Goal: Task Accomplishment & Management: Manage account settings

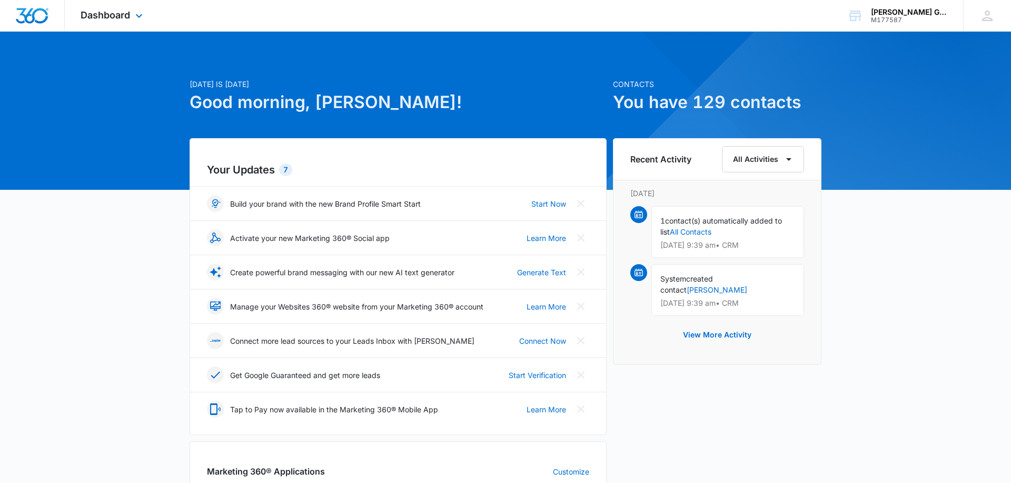
click at [131, 14] on div "Dashboard Apps Reputation Websites Forms CRM Email Social POS Content Ads Intel…" at bounding box center [113, 15] width 96 height 31
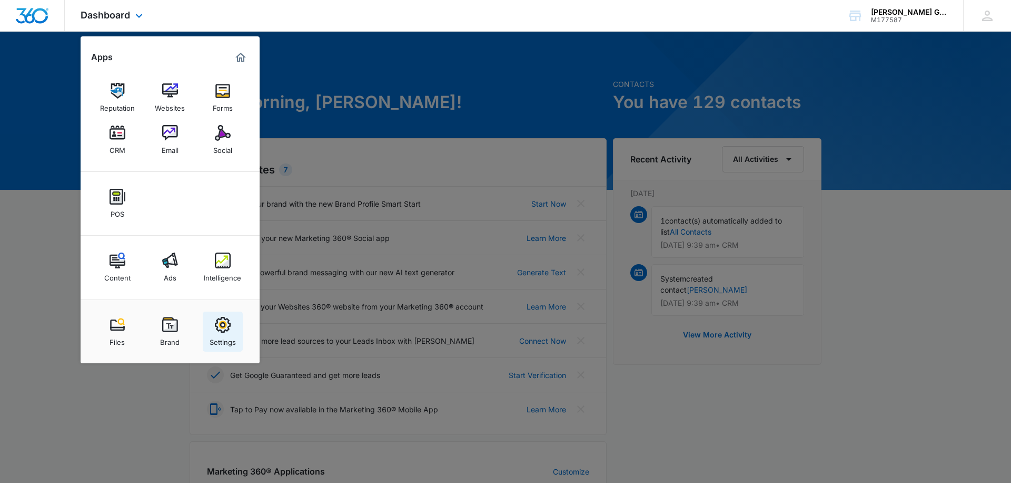
click at [222, 329] on img at bounding box center [223, 325] width 16 height 16
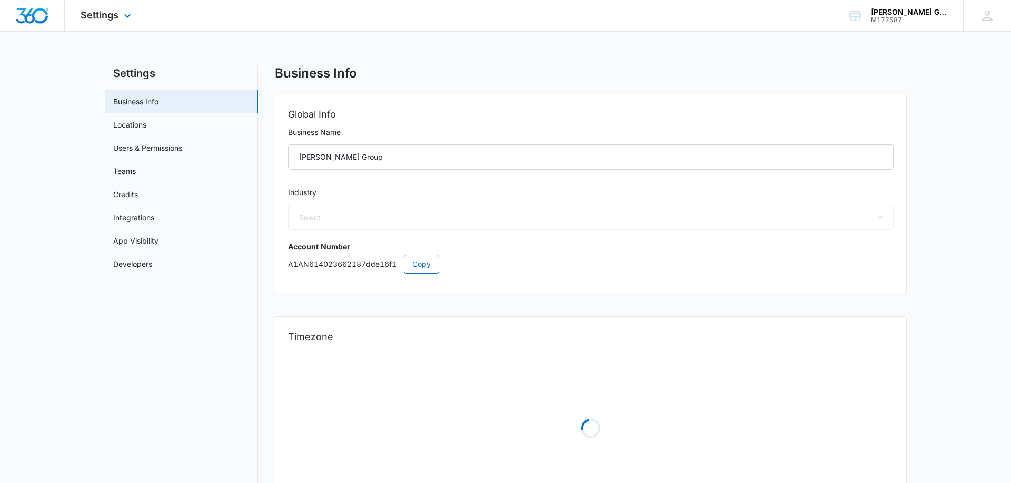
select select "35"
select select "US"
select select "America/[GEOGRAPHIC_DATA]"
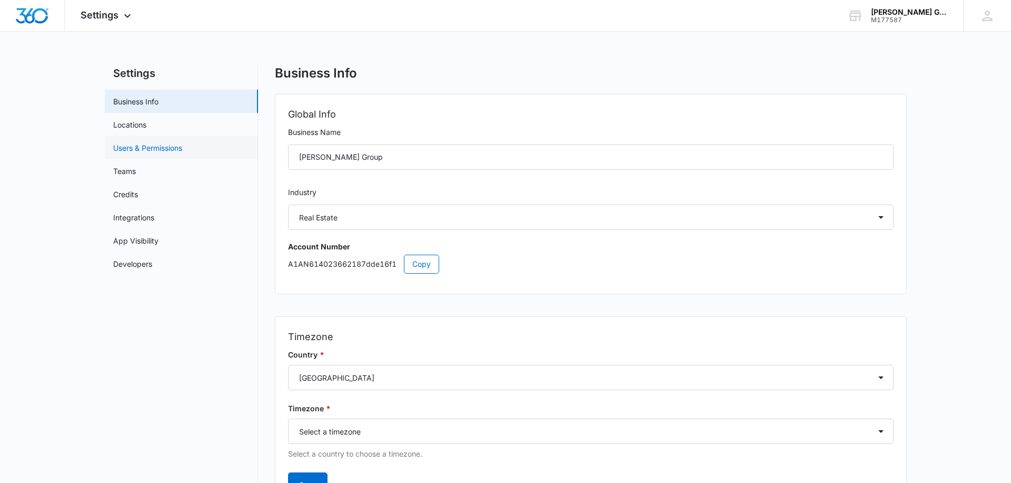
click at [132, 149] on link "Users & Permissions" at bounding box center [147, 147] width 69 height 11
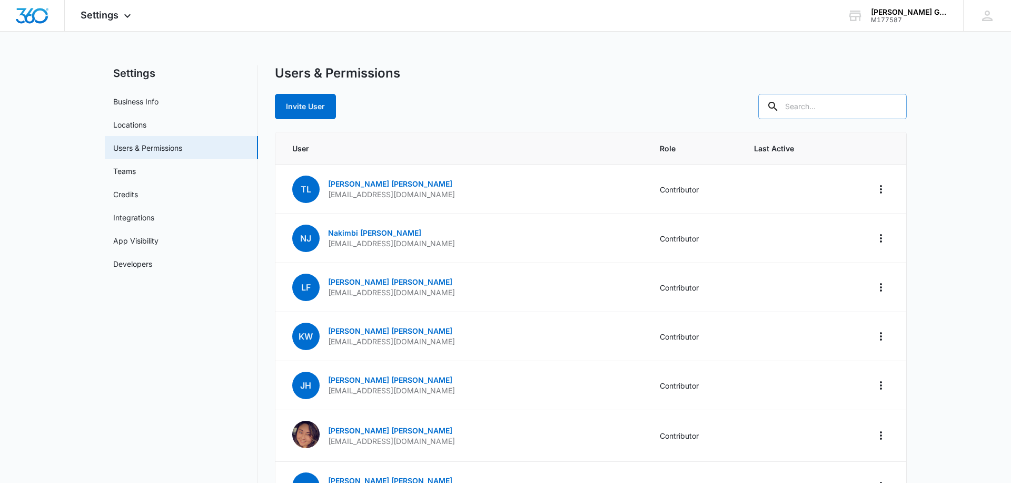
click at [828, 111] on input "text" at bounding box center [833, 106] width 149 height 25
type input "[PERSON_NAME]"
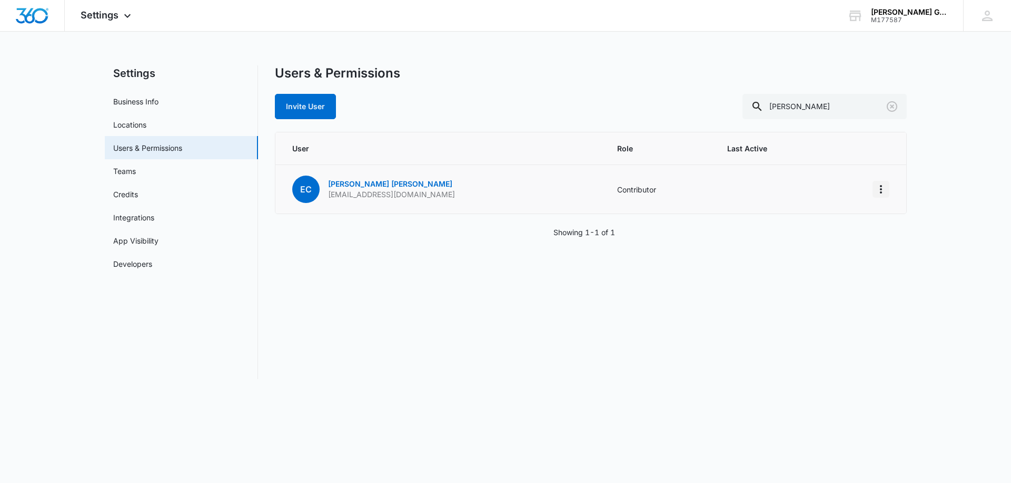
click at [883, 187] on icon "Actions" at bounding box center [881, 189] width 13 height 13
click at [827, 233] on div "Remove User" at bounding box center [828, 234] width 71 height 7
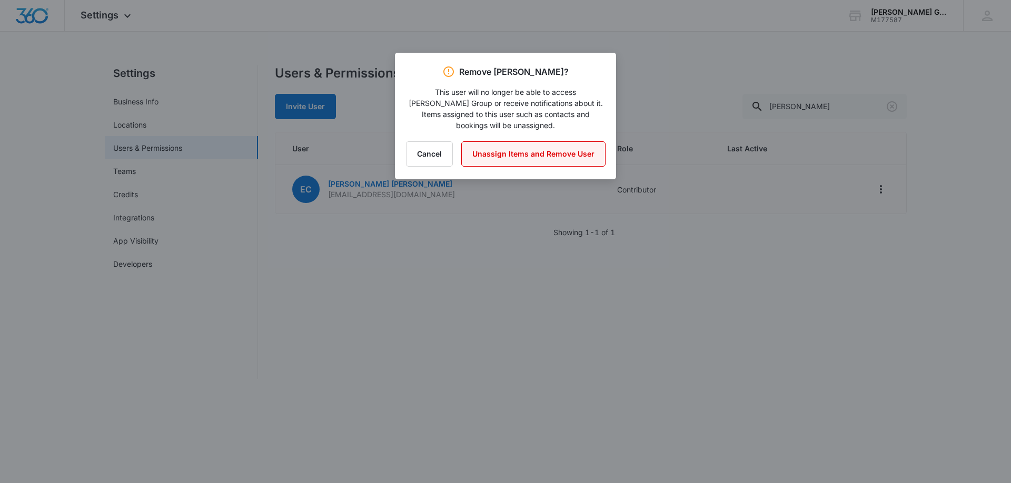
click at [531, 143] on button "Unassign Items and Remove User" at bounding box center [533, 153] width 144 height 25
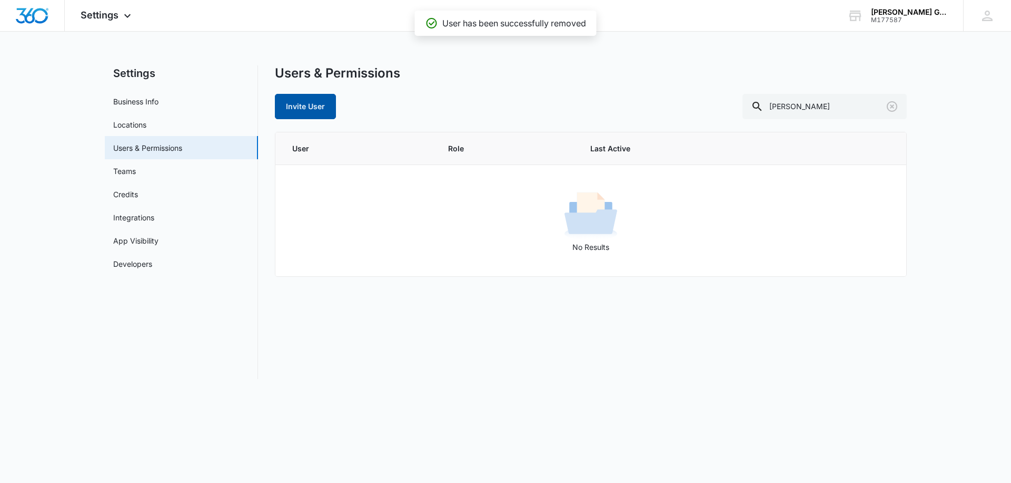
click at [307, 103] on button "Invite User" at bounding box center [305, 106] width 61 height 25
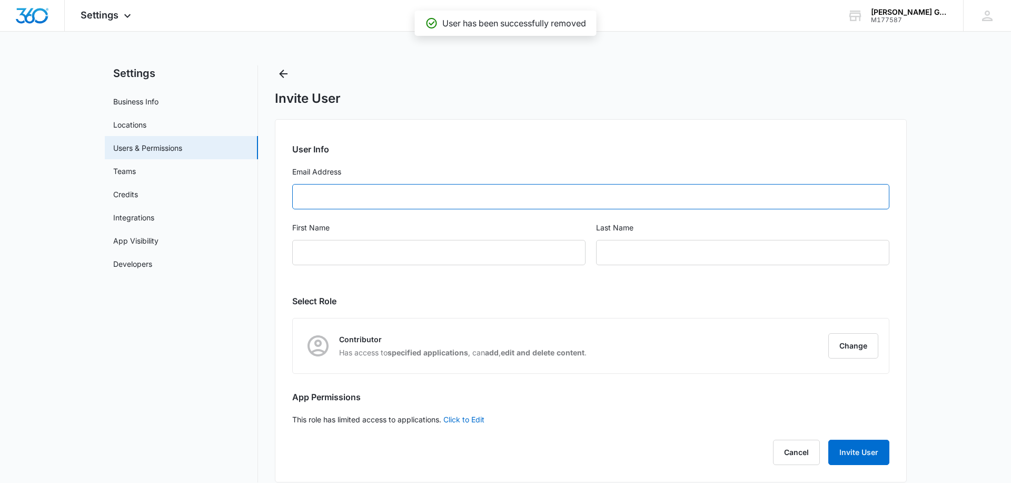
click at [326, 197] on input "Email Address" at bounding box center [590, 196] width 597 height 25
type input "[EMAIL_ADDRESS][DOMAIN_NAME]"
type input "[PERSON_NAME]"
type input "[EMAIL_ADDRESS][DOMAIN_NAME]"
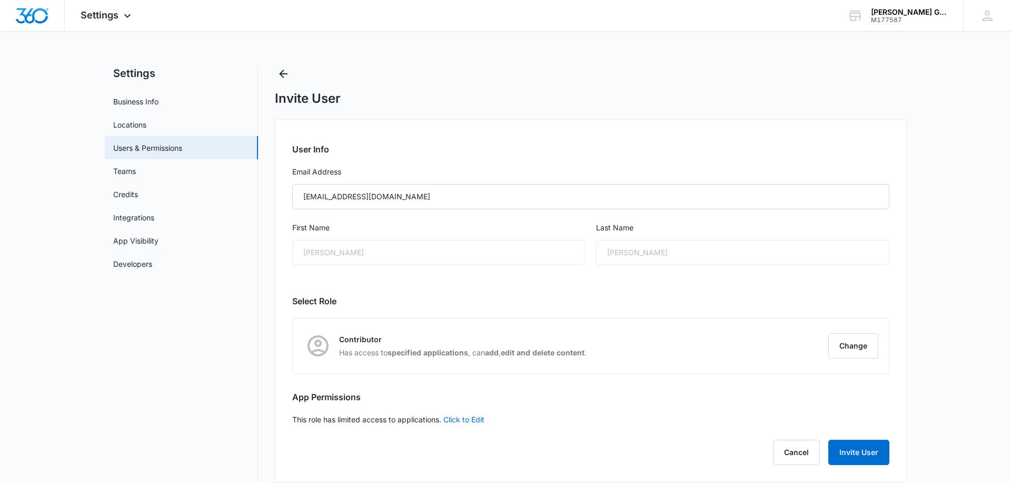
click at [319, 246] on div "[PERSON_NAME]" at bounding box center [438, 252] width 293 height 25
click at [869, 450] on button "Invite User" at bounding box center [859, 451] width 61 height 25
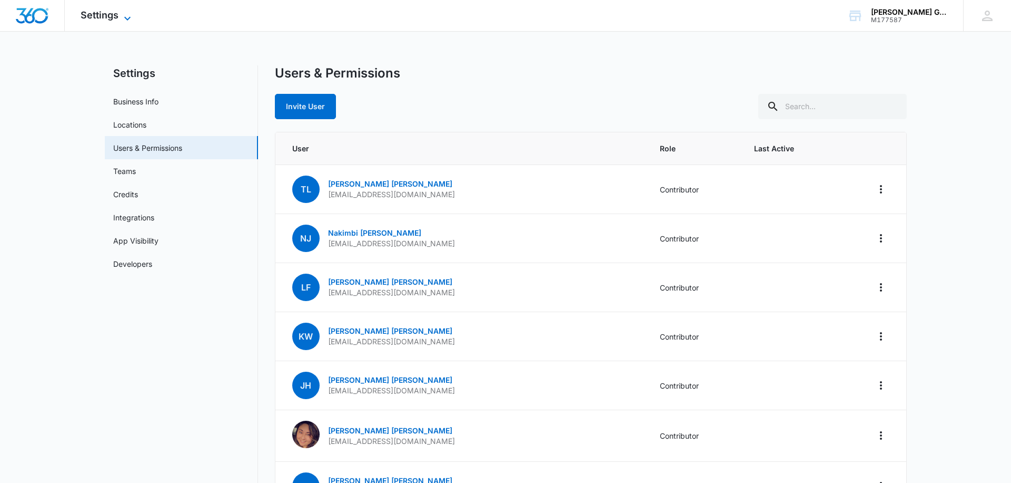
click at [115, 14] on span "Settings" at bounding box center [100, 14] width 38 height 11
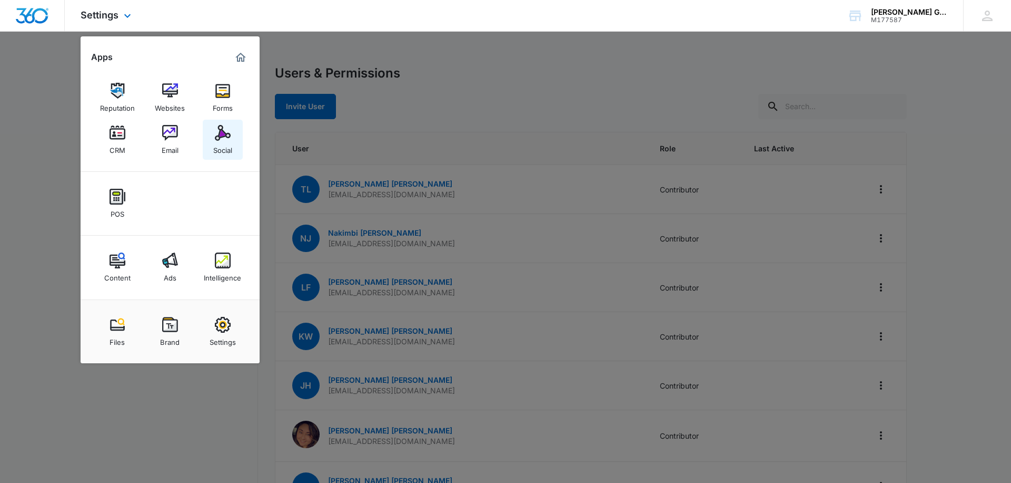
click at [221, 142] on div "Social" at bounding box center [222, 148] width 19 height 14
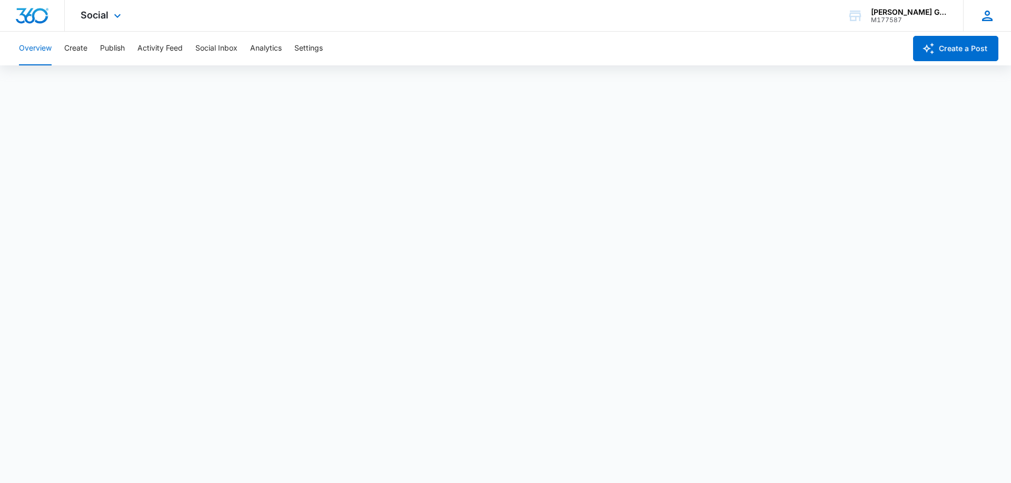
click at [986, 14] on icon at bounding box center [988, 16] width 11 height 11
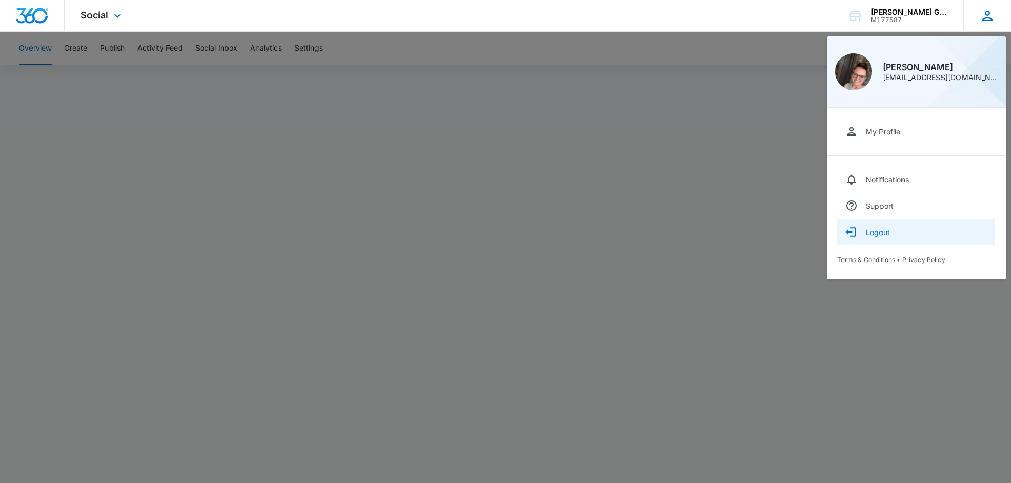
click at [879, 230] on div "Logout" at bounding box center [878, 232] width 24 height 9
